Goal: Transaction & Acquisition: Obtain resource

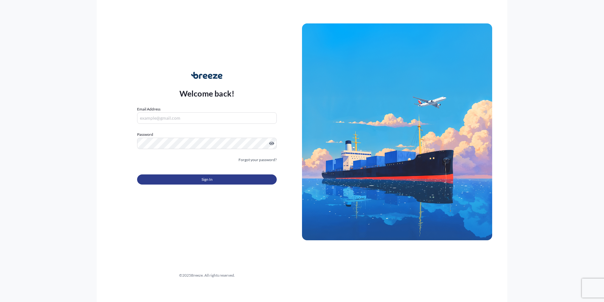
type input "[EMAIL_ADDRESS][DOMAIN_NAME]"
click at [192, 165] on button "Sign In" at bounding box center [207, 179] width 140 height 10
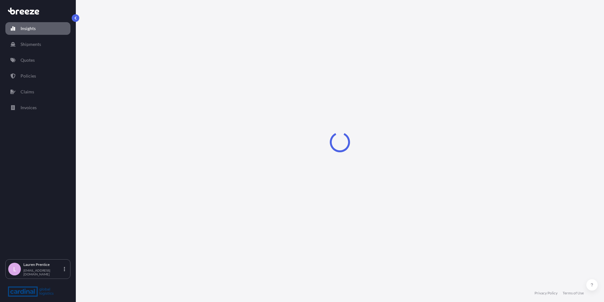
select select "2025"
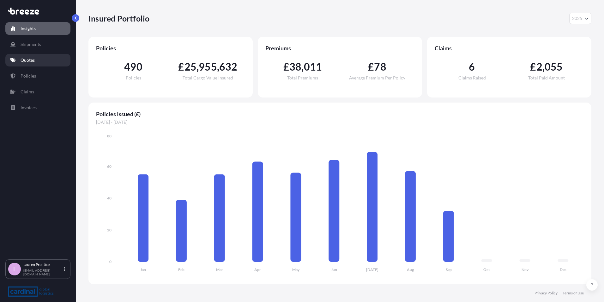
click at [39, 66] on link "Quotes" at bounding box center [37, 60] width 65 height 13
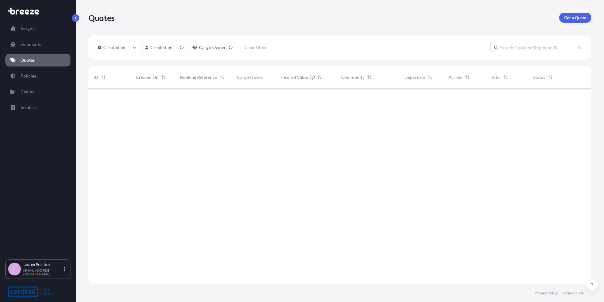
scroll to position [194, 498]
click at [299, 16] on p "Get a Quote" at bounding box center [576, 18] width 22 height 6
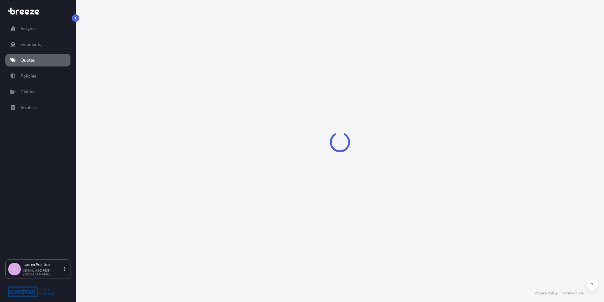
select select "Road"
select select "Sea"
select select "1"
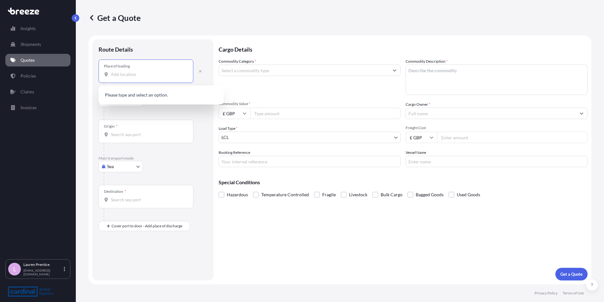
click at [160, 75] on input "Place of loading" at bounding box center [148, 74] width 75 height 6
click at [142, 78] on div "Place of loading tr12" at bounding box center [146, 70] width 95 height 23
click at [142, 77] on input "tr12" at bounding box center [148, 74] width 75 height 6
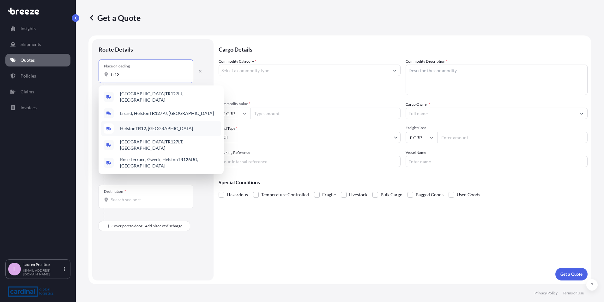
click at [167, 123] on div "Helston TR12 , [GEOGRAPHIC_DATA]" at bounding box center [161, 128] width 120 height 15
type input "Helston TR12, [GEOGRAPHIC_DATA]"
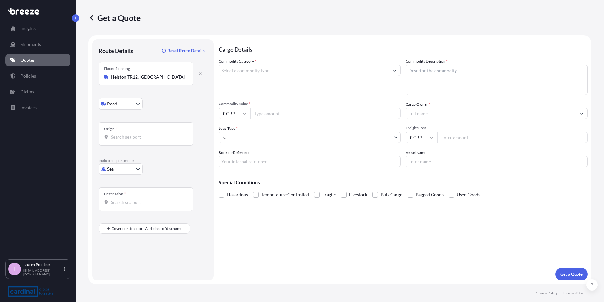
click at [127, 137] on input "Origin *" at bounding box center [148, 137] width 75 height 6
type input "GBLIV / LPL - [GEOGRAPHIC_DATA], [GEOGRAPHIC_DATA]"
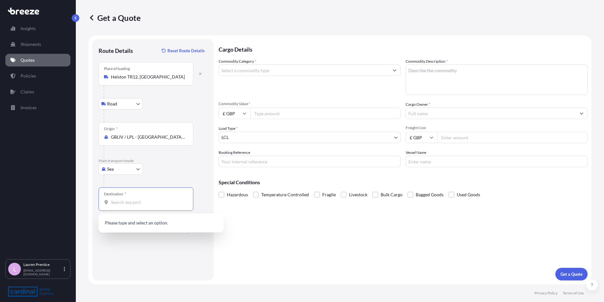
click at [144, 165] on input "Destination *" at bounding box center [148, 202] width 75 height 6
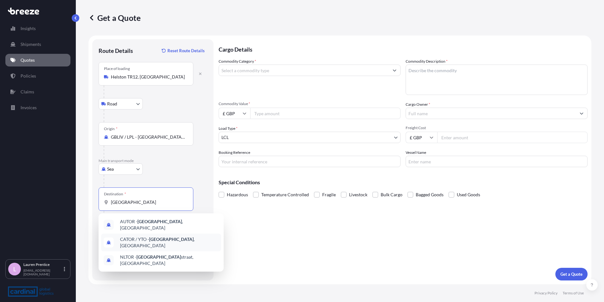
click at [177, 165] on span "CATOR / YTO - [GEOGRAPHIC_DATA] , [GEOGRAPHIC_DATA]" at bounding box center [169, 242] width 99 height 13
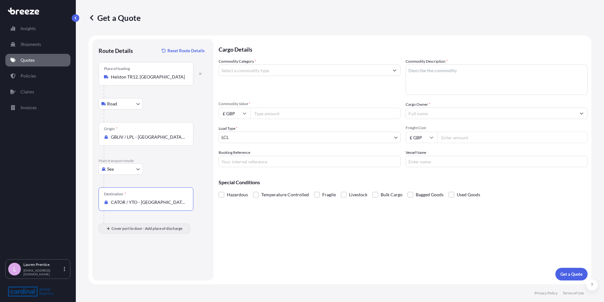
type input "CATOR / YTO - [GEOGRAPHIC_DATA], [GEOGRAPHIC_DATA]"
click at [115, 165] on input "Place of Discharge" at bounding box center [148, 262] width 75 height 6
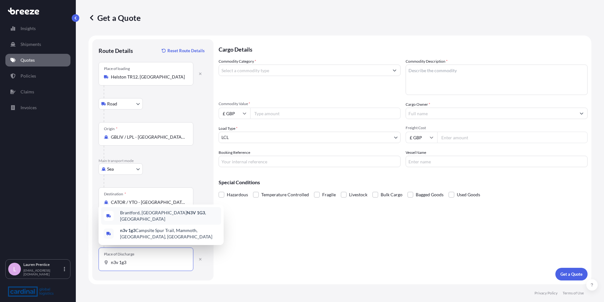
click at [150, 165] on div "Brantford, ON N3V 1G3 , [GEOGRAPHIC_DATA]" at bounding box center [161, 216] width 120 height 18
type input "Brantford, ON N3V 1G3, [GEOGRAPHIC_DATA]"
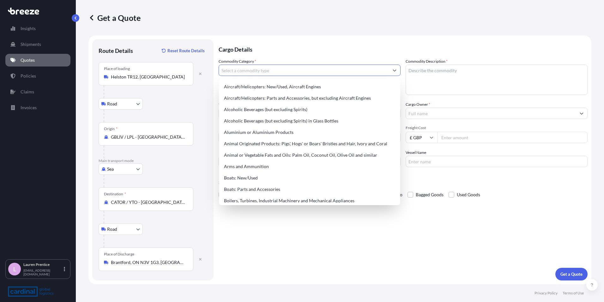
click at [258, 68] on input "Commodity Category *" at bounding box center [304, 69] width 170 height 11
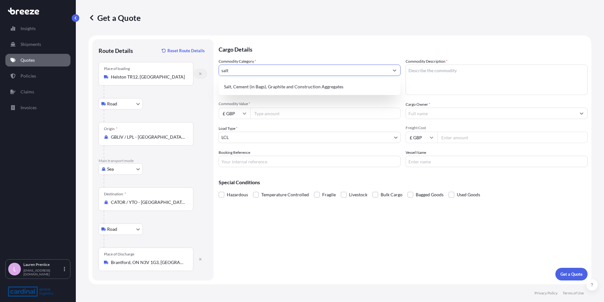
drag, startPoint x: 239, startPoint y: 70, endPoint x: 201, endPoint y: 70, distance: 37.6
click at [201, 70] on form "Route Details Reset Route Details Place of loading [GEOGRAPHIC_DATA] Road Rail …" at bounding box center [340, 159] width 503 height 248
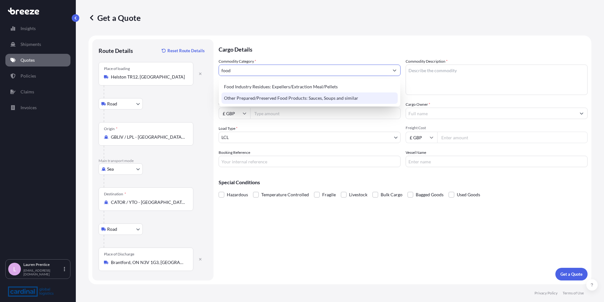
click at [272, 98] on div "Other Prepared/Preserved Food Products: Sauces, Soups and similar" at bounding box center [310, 97] width 176 height 11
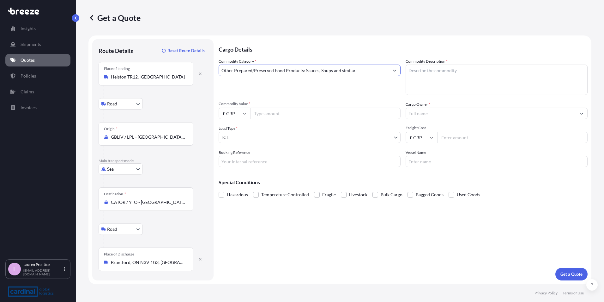
type input "Other Prepared/Preserved Food Products: Sauces, Soups and similar"
click at [299, 75] on textarea "Commodity Description *" at bounding box center [497, 79] width 182 height 30
type textarea "seasalt"
click at [271, 118] on input "Commodity Value *" at bounding box center [325, 112] width 150 height 11
click at [299, 115] on input "Commodity Value *" at bounding box center [325, 112] width 150 height 11
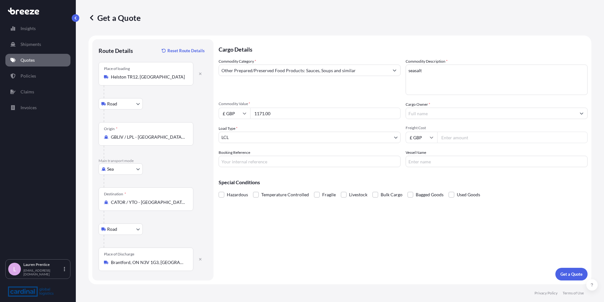
type input "1171.00"
click at [299, 143] on div "Commodity Category * Other Prepared/Preserved Food Products: Sauces, Soups and …" at bounding box center [403, 112] width 369 height 109
click at [299, 139] on input "Freight Cost" at bounding box center [512, 136] width 150 height 11
type input "541.00"
click at [299, 113] on input "Cargo Owner *" at bounding box center [491, 112] width 170 height 11
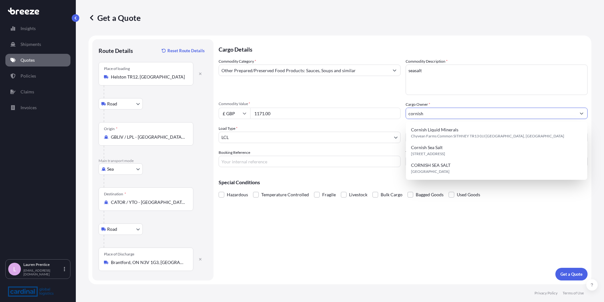
type input "cornish"
click at [255, 160] on input "Booking Reference" at bounding box center [310, 161] width 182 height 11
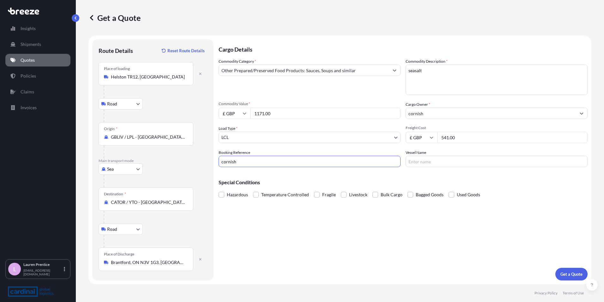
type input "cornish"
click at [299, 165] on input "Vessel Name" at bounding box center [497, 161] width 182 height 11
click at [299, 165] on p "Get a Quote" at bounding box center [572, 274] width 22 height 6
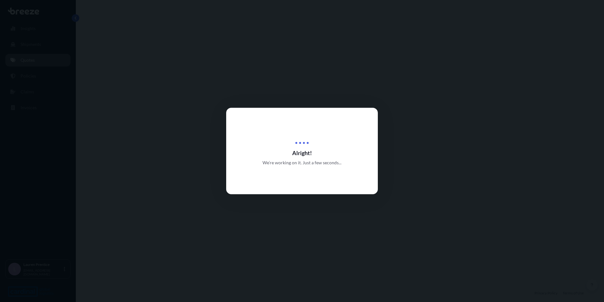
select select "Road"
select select "Sea"
select select "Road"
select select "1"
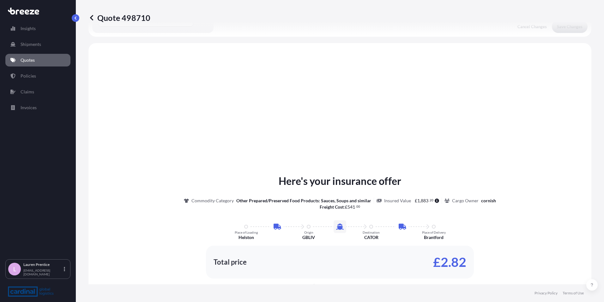
scroll to position [253, 0]
